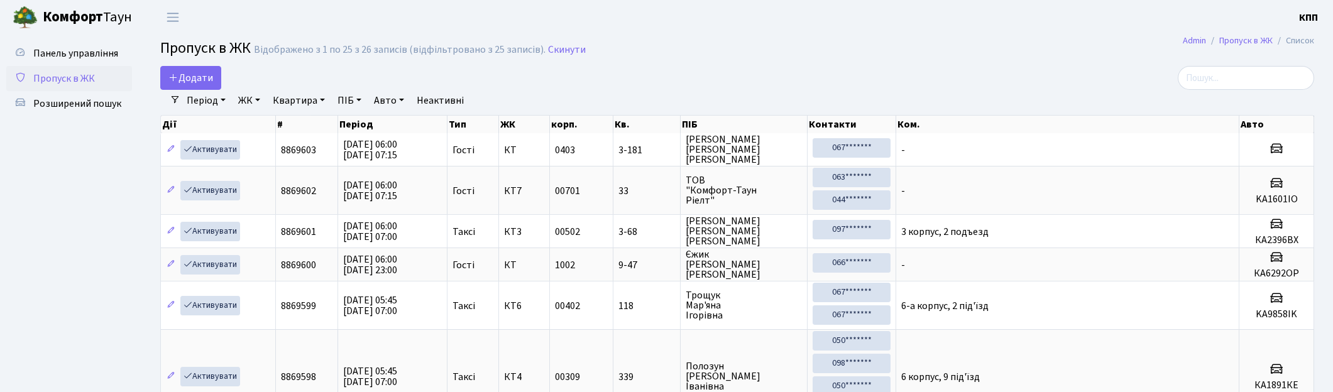
select select "25"
click at [116, 63] on link "Панель управління" at bounding box center [69, 53] width 126 height 25
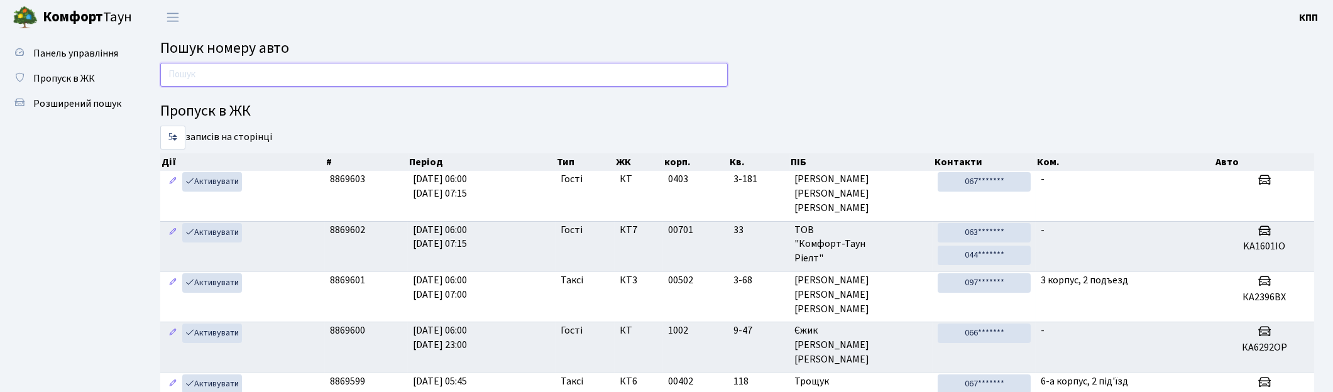
click at [184, 65] on input "text" at bounding box center [443, 75] width 567 height 24
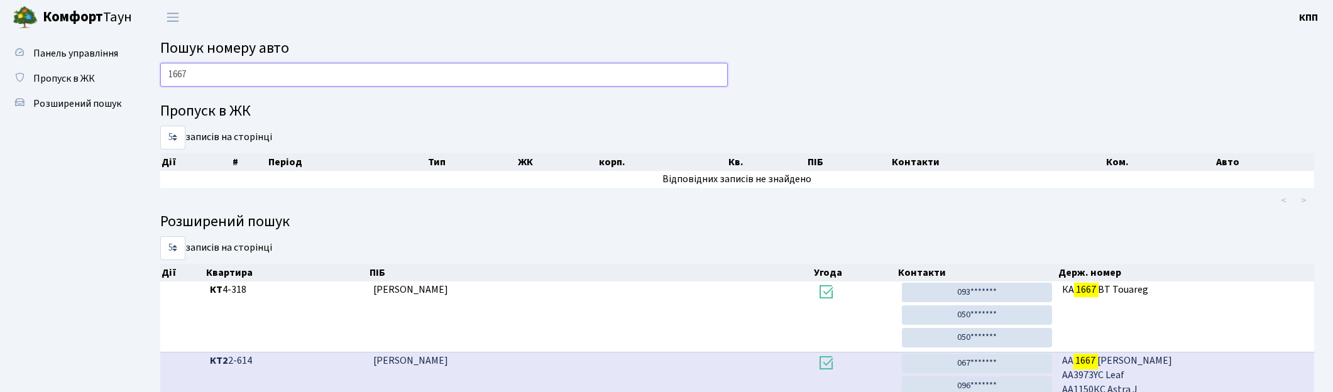
type input "1667"
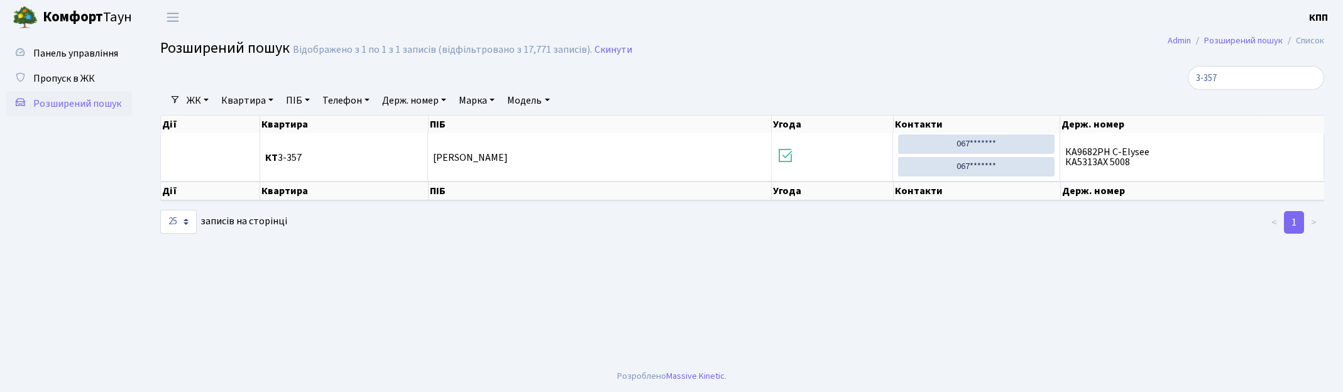
select select "25"
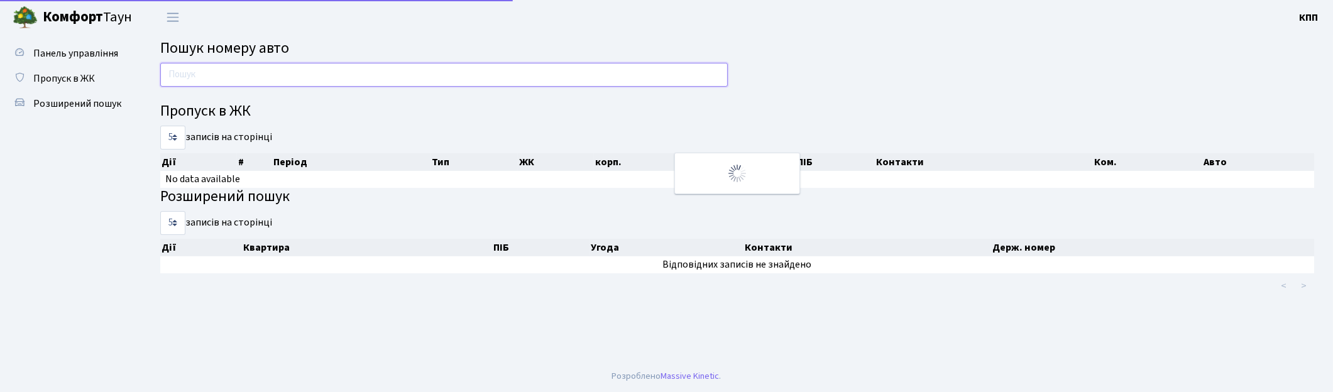
click at [216, 74] on input "text" at bounding box center [443, 75] width 567 height 24
